Goal: Task Accomplishment & Management: Use online tool/utility

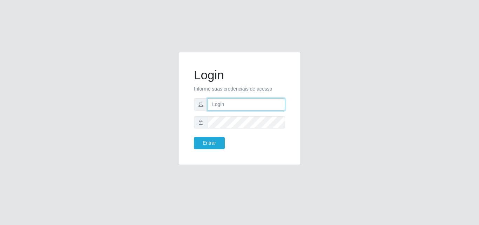
click at [268, 106] on input "text" at bounding box center [247, 104] width 78 height 12
type input "ana@saullus"
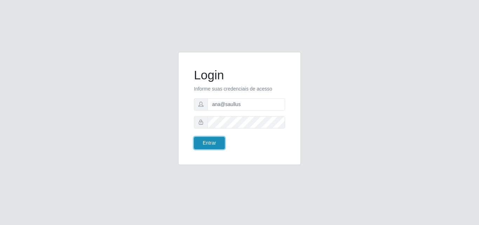
click at [222, 142] on button "Entrar" at bounding box center [209, 143] width 31 height 12
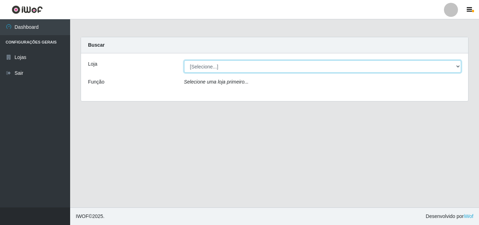
click at [458, 64] on select "[Selecione...] Saullus Supermercados" at bounding box center [323, 66] width 278 height 12
select select "423"
click at [184, 60] on select "[Selecione...] Saullus Supermercados" at bounding box center [323, 66] width 278 height 12
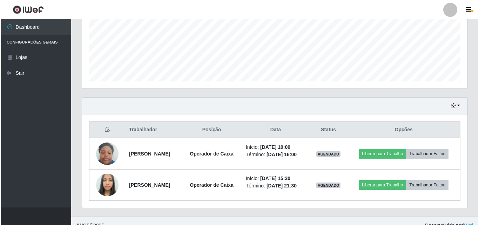
scroll to position [179, 0]
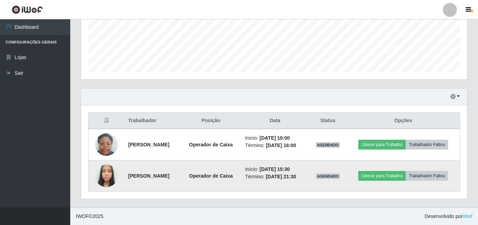
click at [103, 169] on img at bounding box center [106, 176] width 22 height 30
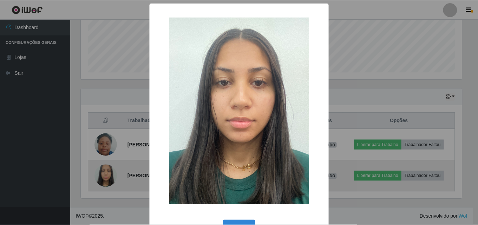
scroll to position [146, 382]
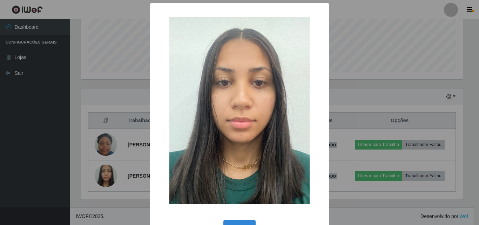
click at [103, 170] on div "× OK Cancel" at bounding box center [239, 112] width 479 height 225
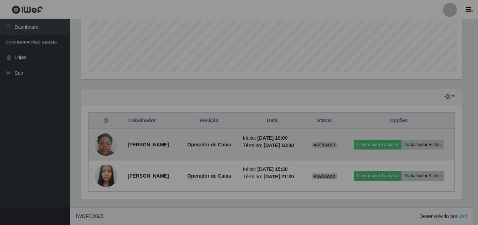
scroll to position [146, 386]
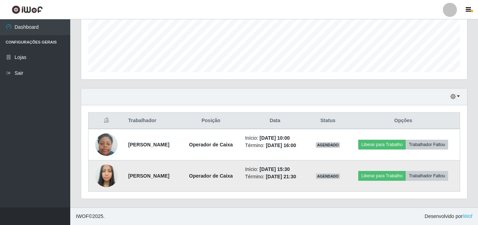
click at [103, 173] on img at bounding box center [106, 176] width 22 height 30
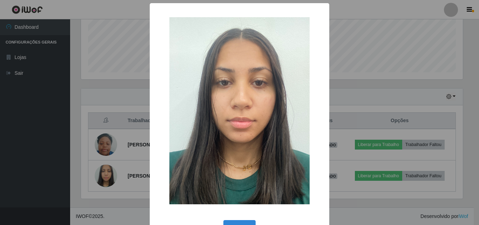
click at [107, 183] on div "× OK Cancel" at bounding box center [239, 112] width 479 height 225
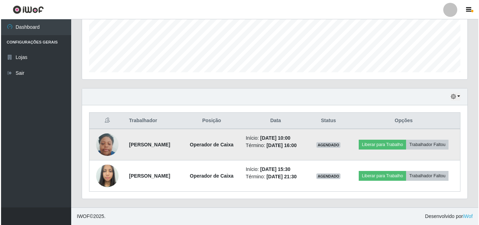
scroll to position [146, 386]
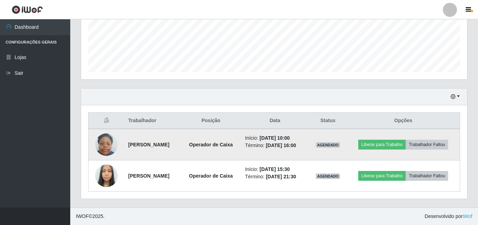
click at [106, 155] on img at bounding box center [106, 145] width 22 height 30
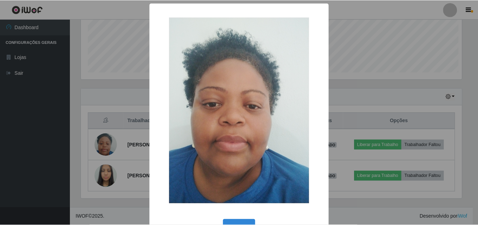
scroll to position [146, 382]
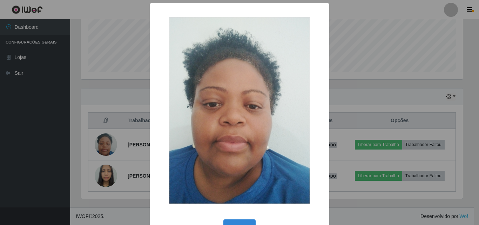
click at [106, 152] on div "× OK Cancel" at bounding box center [239, 112] width 479 height 225
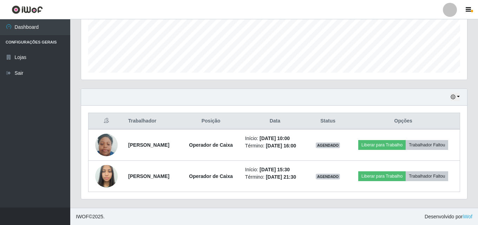
scroll to position [179, 0]
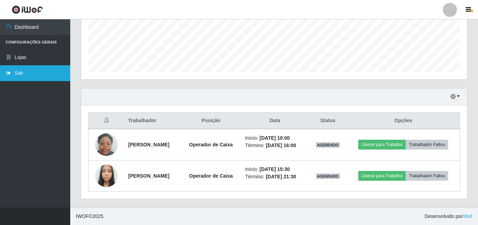
click at [33, 68] on link "Sair" at bounding box center [35, 73] width 70 height 16
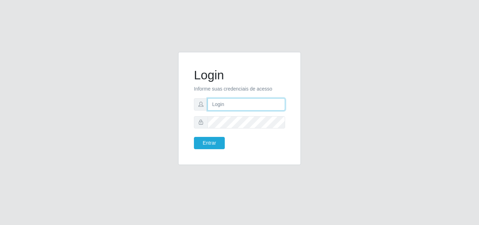
click at [248, 109] on input "text" at bounding box center [247, 104] width 78 height 12
type input "ana@saullus"
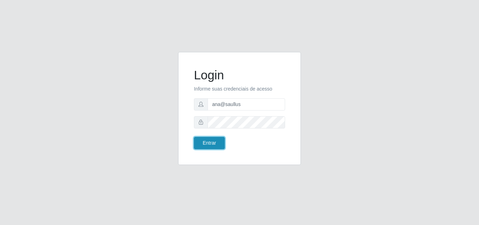
click at [217, 142] on button "Entrar" at bounding box center [209, 143] width 31 height 12
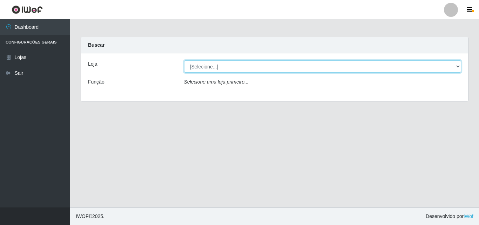
click at [455, 66] on select "[Selecione...] Saullus Supermercados" at bounding box center [323, 66] width 278 height 12
select select "423"
click at [184, 60] on select "[Selecione...] Saullus Supermercados" at bounding box center [323, 66] width 278 height 12
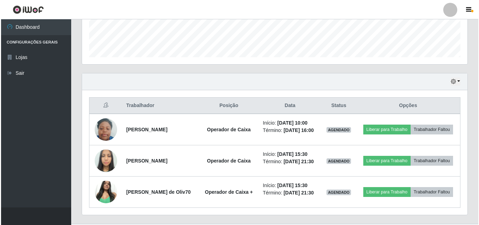
scroll to position [210, 0]
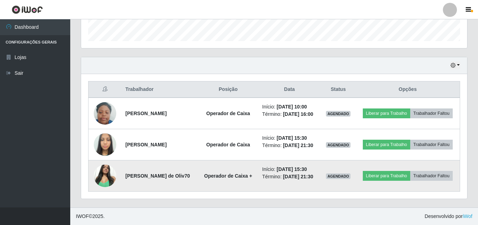
click at [97, 174] on img at bounding box center [105, 176] width 22 height 30
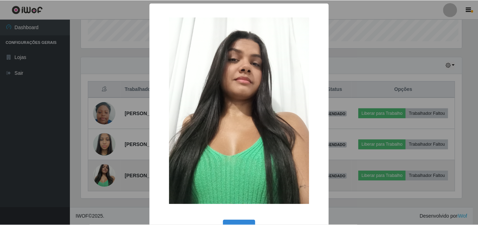
scroll to position [146, 382]
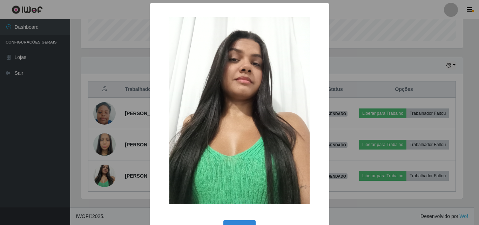
click at [102, 174] on div "× OK Cancel" at bounding box center [239, 112] width 479 height 225
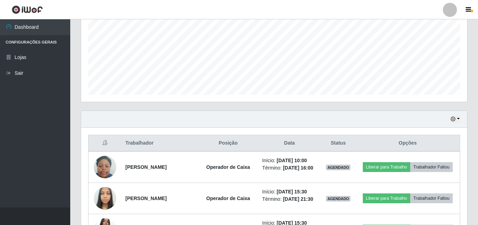
scroll to position [210, 0]
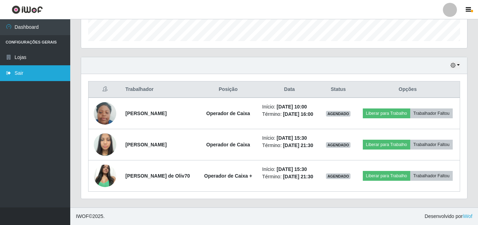
click at [34, 76] on link "Sair" at bounding box center [35, 73] width 70 height 16
